Goal: Check status: Check status

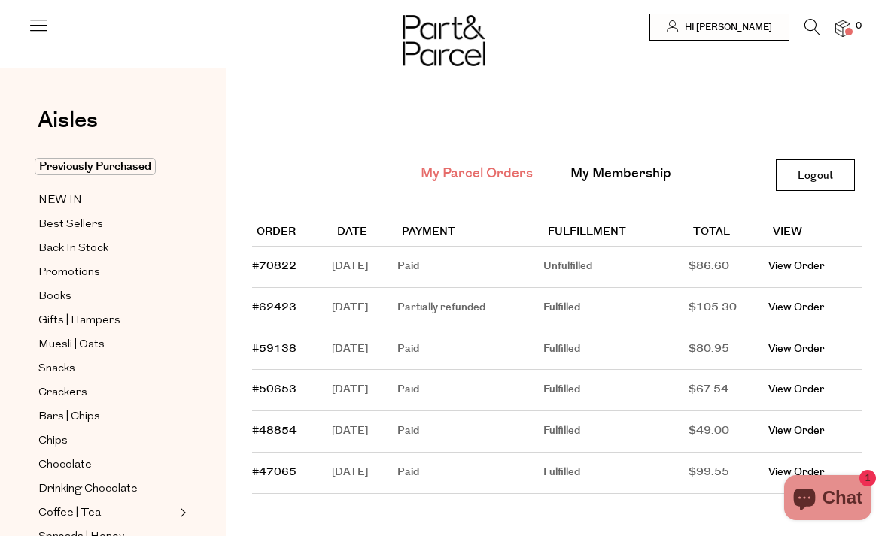
click at [818, 268] on link "View Order" at bounding box center [796, 266] width 56 height 15
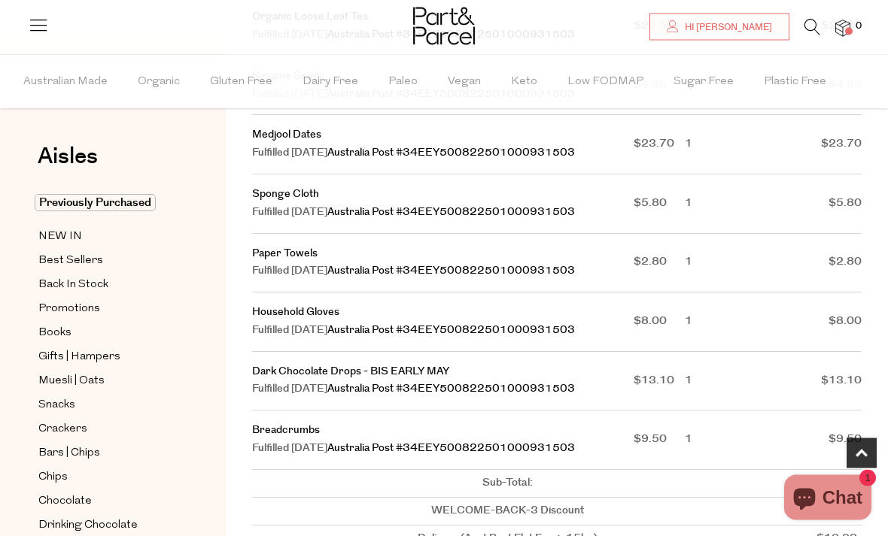
scroll to position [476, 0]
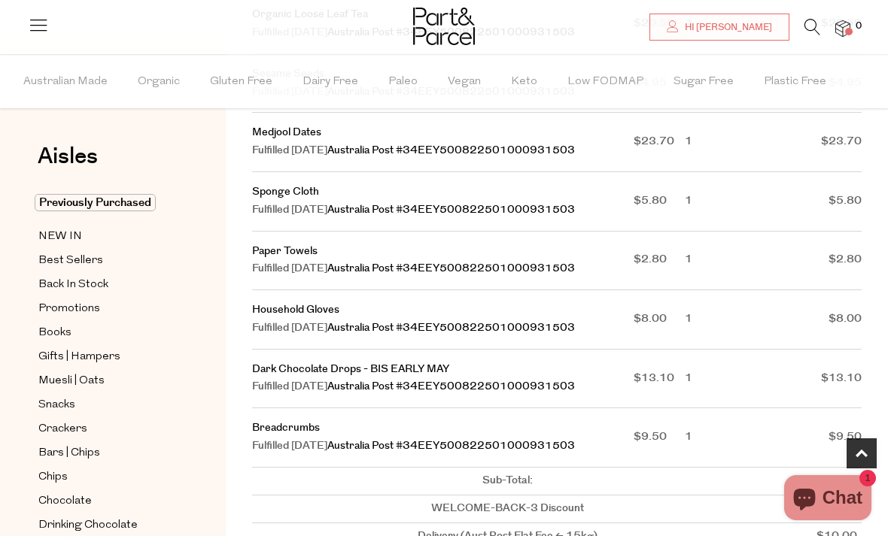
click at [354, 377] on link "Dark Chocolate Drops - BIS EARLY MAY" at bounding box center [350, 369] width 197 height 15
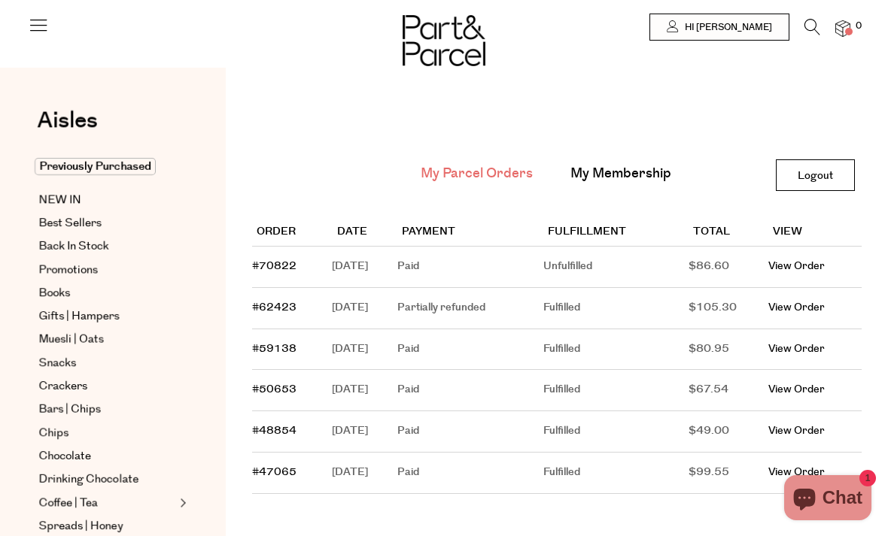
click at [843, 29] on img at bounding box center [842, 28] width 15 height 17
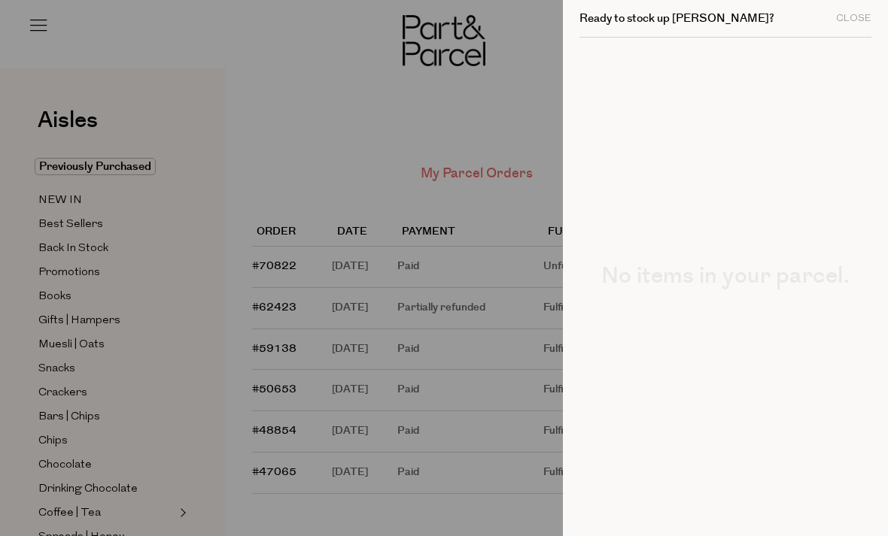
click at [849, 20] on div "Close" at bounding box center [853, 19] width 35 height 10
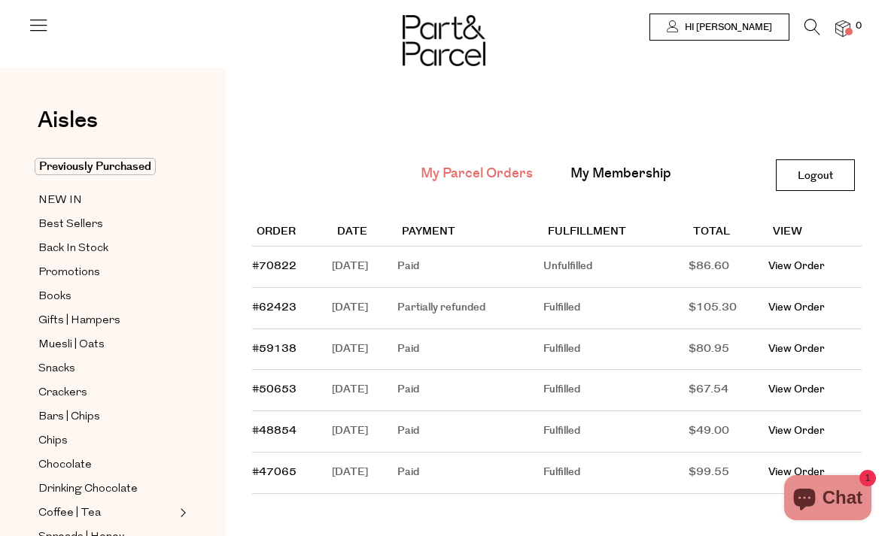
click at [760, 31] on span "Hi Deborah" at bounding box center [726, 27] width 91 height 13
